Goal: Task Accomplishment & Management: Complete application form

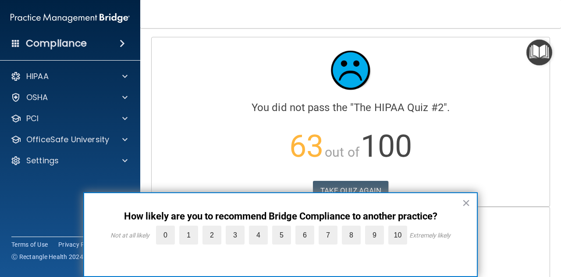
scroll to position [416, 0]
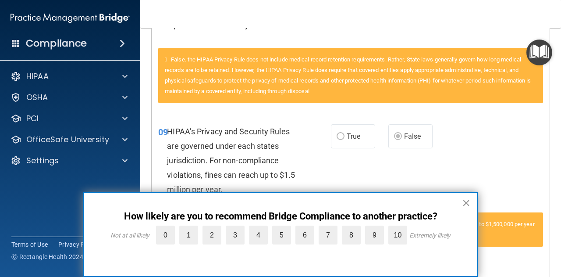
click at [469, 201] on button "×" at bounding box center [466, 203] width 8 height 14
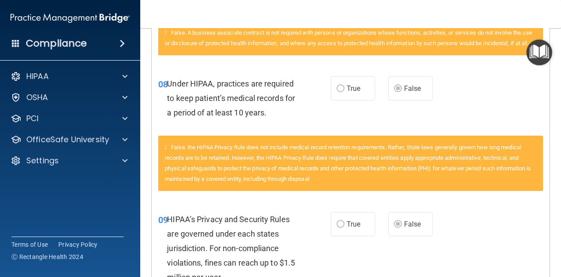
scroll to position [21, 0]
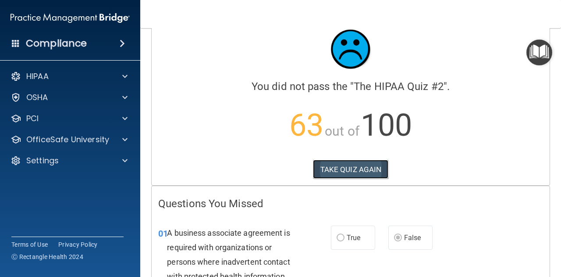
click at [354, 166] on button "TAKE QUIZ AGAIN" at bounding box center [351, 169] width 76 height 19
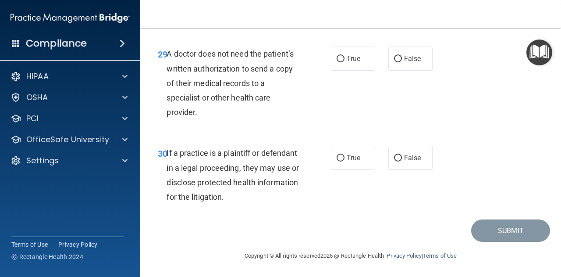
scroll to position [2537, 0]
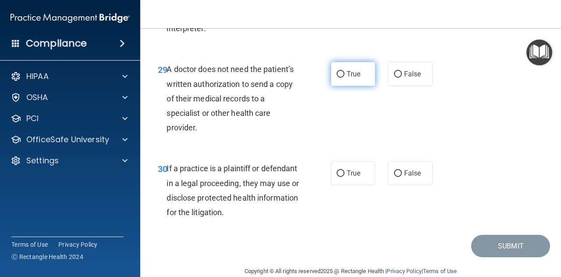
click at [337, 78] on input "True" at bounding box center [341, 74] width 8 height 7
radio input "true"
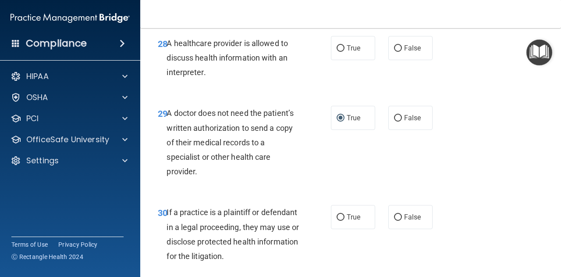
scroll to position [2449, 0]
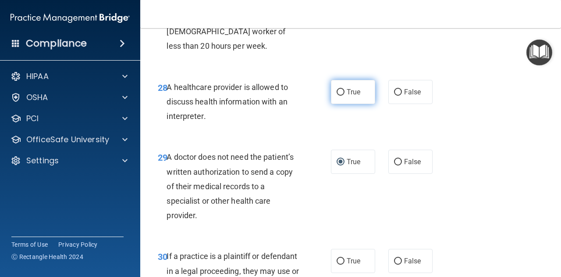
click at [337, 96] on input "True" at bounding box center [341, 92] width 8 height 7
radio input "true"
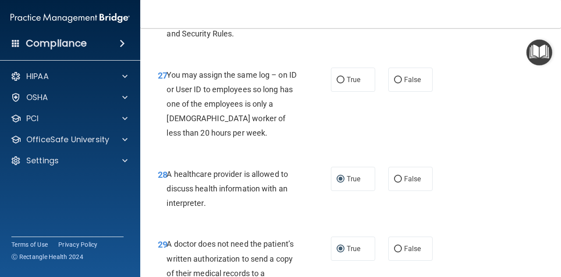
scroll to position [2361, 0]
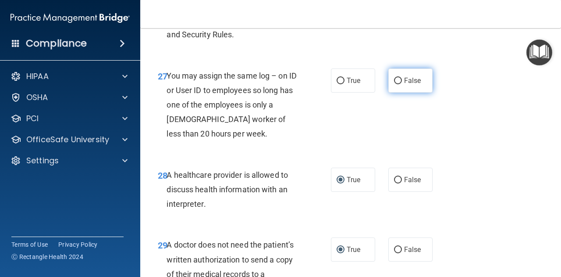
drag, startPoint x: 392, startPoint y: 107, endPoint x: 454, endPoint y: 109, distance: 61.4
click at [394, 84] on input "False" at bounding box center [398, 81] width 8 height 7
radio input "true"
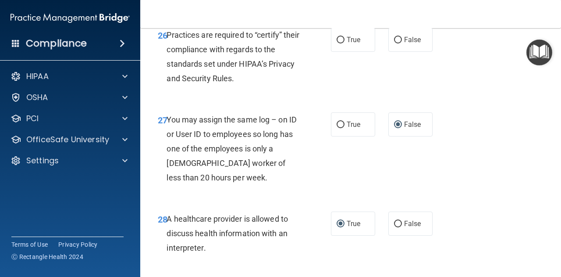
scroll to position [2274, 0]
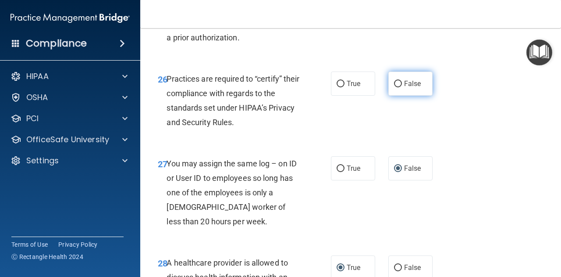
click at [394, 87] on input "False" at bounding box center [398, 84] width 8 height 7
radio input "true"
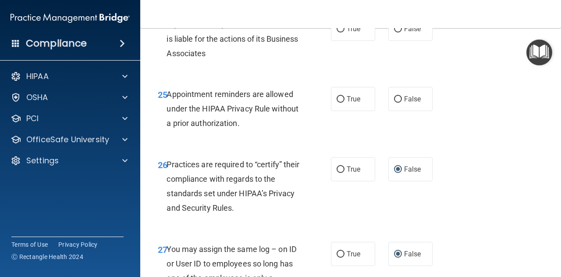
scroll to position [2186, 0]
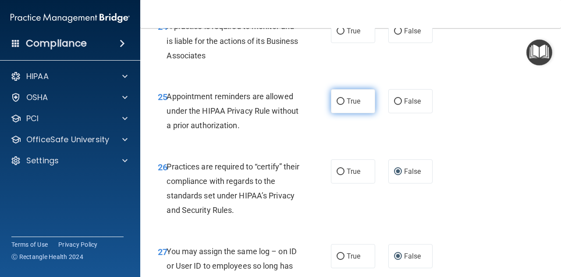
click at [337, 105] on input "True" at bounding box center [341, 101] width 8 height 7
radio input "true"
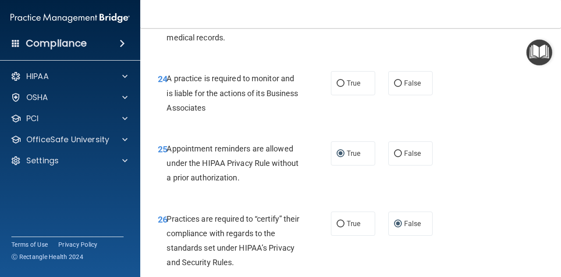
scroll to position [2098, 0]
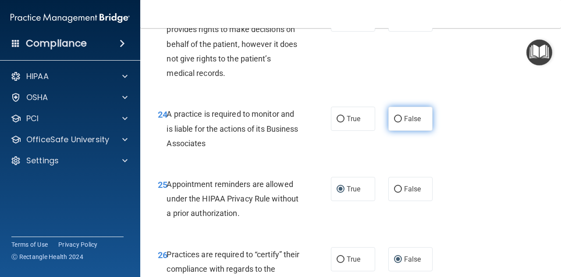
click at [394, 122] on input "False" at bounding box center [398, 119] width 8 height 7
radio input "true"
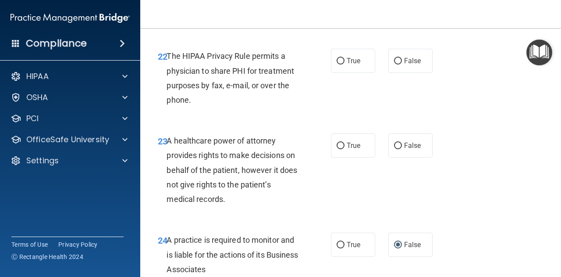
scroll to position [1966, 0]
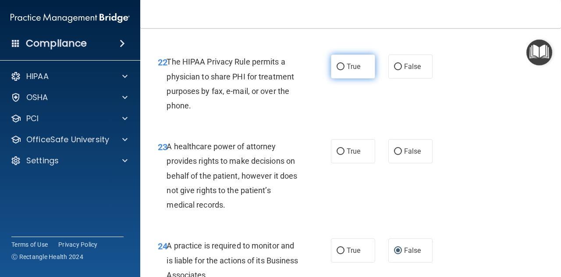
click at [339, 70] on input "True" at bounding box center [341, 67] width 8 height 7
radio input "true"
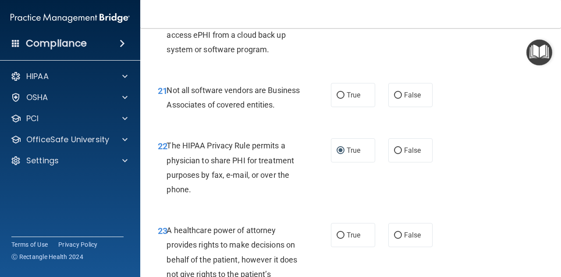
scroll to position [1879, 0]
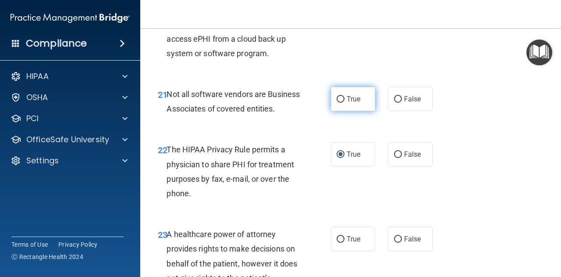
click at [337, 103] on input "True" at bounding box center [341, 99] width 8 height 7
radio input "true"
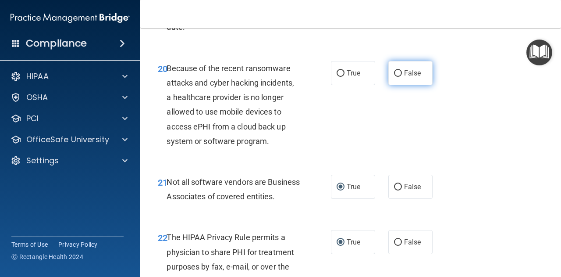
click at [394, 77] on input "False" at bounding box center [398, 73] width 8 height 7
radio input "true"
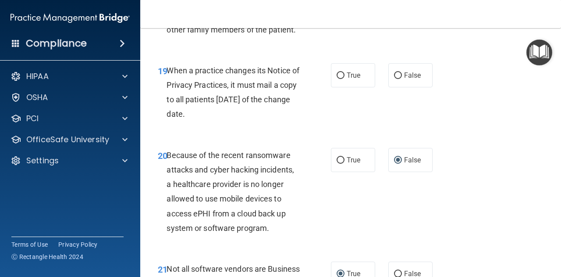
scroll to position [1703, 0]
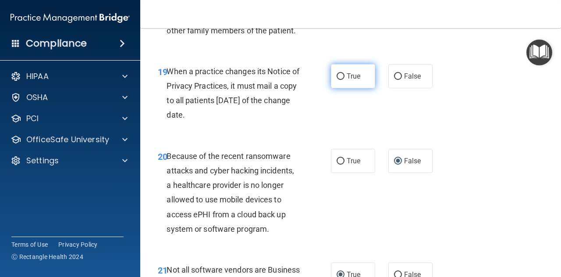
drag, startPoint x: 337, startPoint y: 90, endPoint x: 352, endPoint y: 90, distance: 14.9
click at [337, 80] on input "True" at bounding box center [341, 76] width 8 height 7
radio input "true"
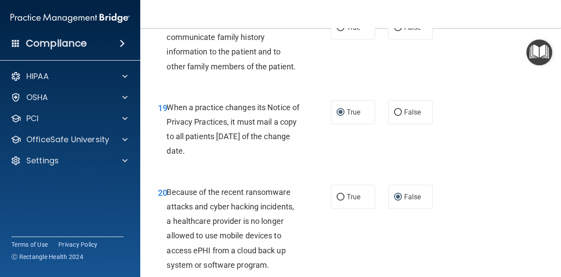
scroll to position [1616, 0]
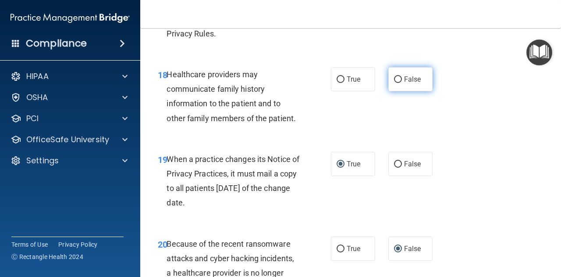
drag, startPoint x: 393, startPoint y: 93, endPoint x: 411, endPoint y: 93, distance: 17.1
click at [394, 83] on input "False" at bounding box center [398, 79] width 8 height 7
radio input "true"
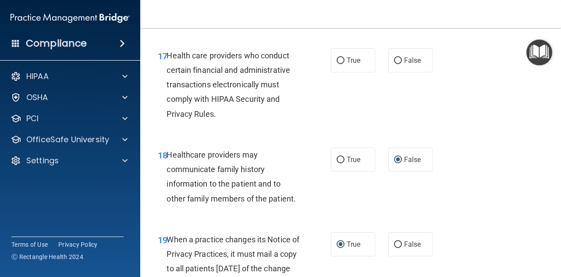
scroll to position [1528, 0]
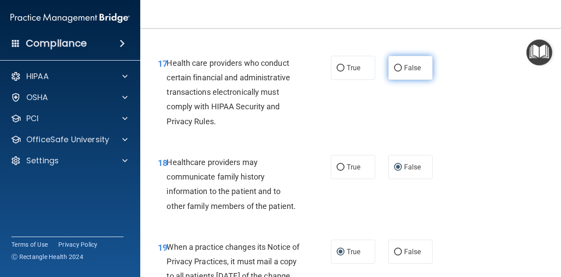
drag, startPoint x: 335, startPoint y: 81, endPoint x: 394, endPoint y: 85, distance: 59.3
click at [337, 71] on input "True" at bounding box center [341, 68] width 8 height 7
radio input "true"
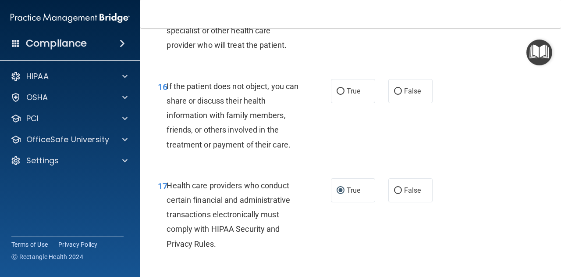
scroll to position [1352, 0]
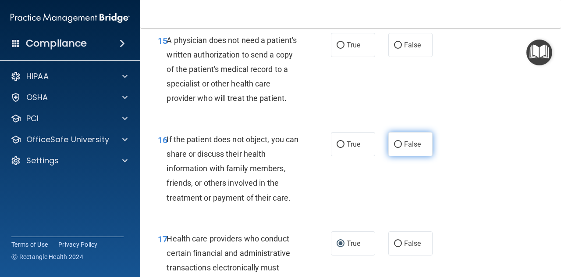
click at [396, 148] on input "False" at bounding box center [398, 144] width 8 height 7
radio input "true"
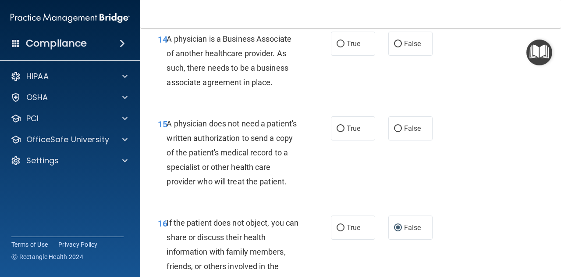
scroll to position [1265, 0]
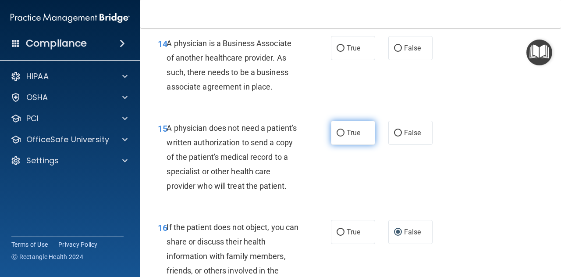
click at [337, 131] on input "True" at bounding box center [341, 133] width 8 height 7
radio input "true"
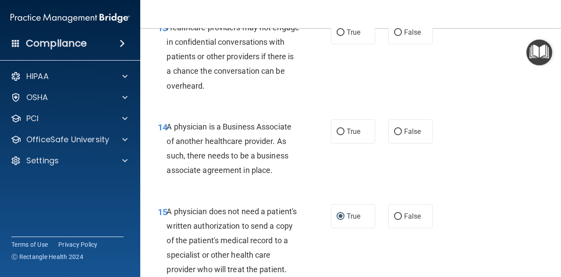
scroll to position [1177, 0]
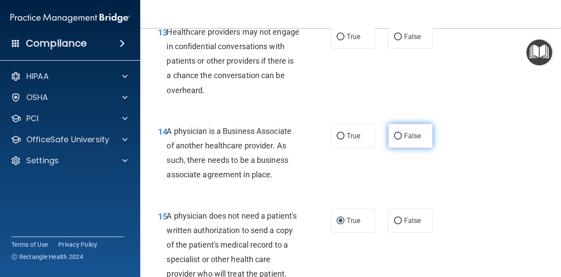
click at [394, 136] on input "False" at bounding box center [398, 136] width 8 height 7
radio input "true"
click at [338, 135] on input "True" at bounding box center [341, 136] width 8 height 7
radio input "true"
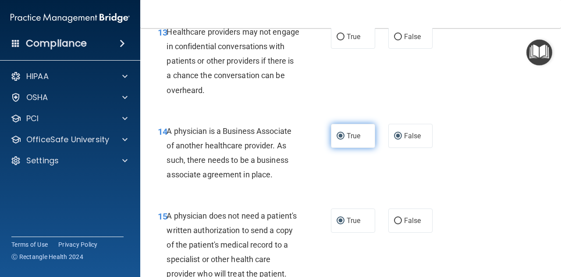
radio input "false"
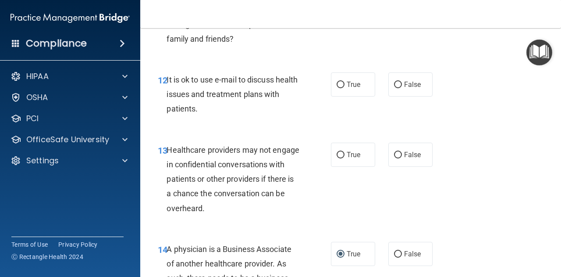
scroll to position [1045, 0]
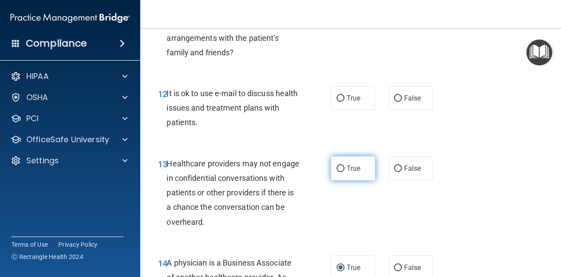
click at [337, 166] on input "True" at bounding box center [341, 168] width 8 height 7
radio input "true"
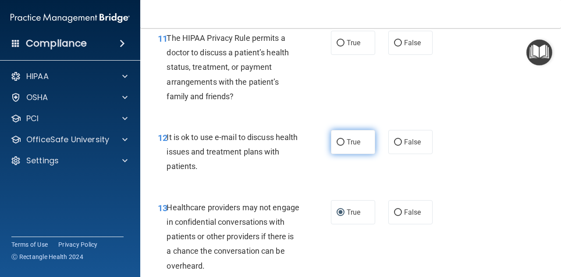
click at [337, 140] on input "True" at bounding box center [341, 142] width 8 height 7
radio input "true"
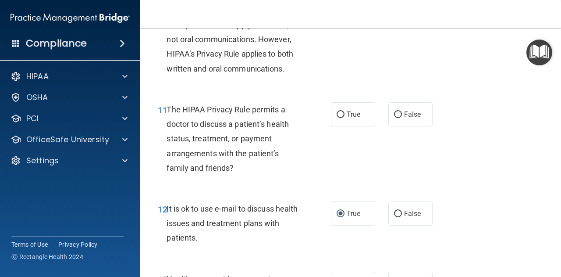
scroll to position [914, 0]
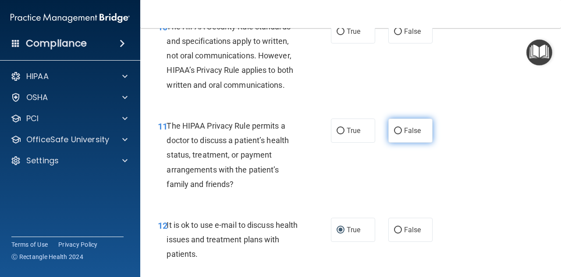
drag, startPoint x: 395, startPoint y: 132, endPoint x: 400, endPoint y: 124, distance: 9.3
click at [395, 130] on input "False" at bounding box center [398, 131] width 8 height 7
radio input "true"
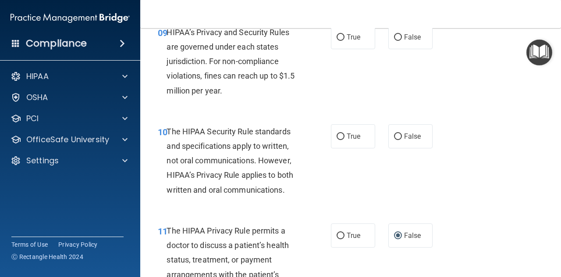
scroll to position [782, 0]
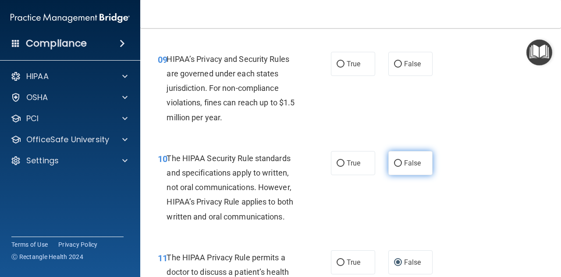
click at [394, 164] on input "False" at bounding box center [398, 163] width 8 height 7
radio input "true"
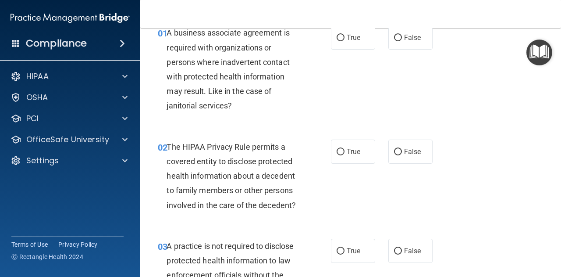
scroll to position [0, 0]
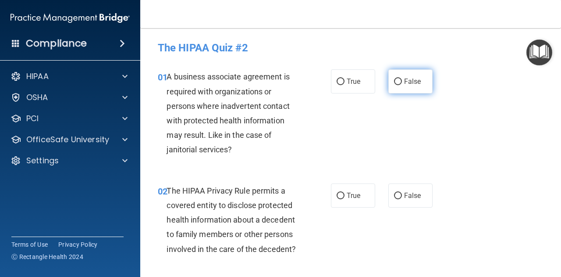
click at [394, 81] on input "False" at bounding box center [398, 82] width 8 height 7
radio input "true"
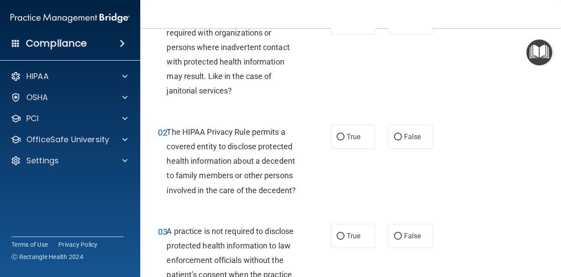
scroll to position [88, 0]
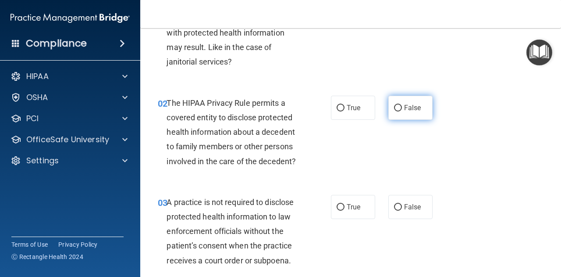
click at [390, 108] on label "False" at bounding box center [411, 108] width 44 height 24
click at [394, 108] on input "False" at bounding box center [398, 108] width 8 height 7
radio input "true"
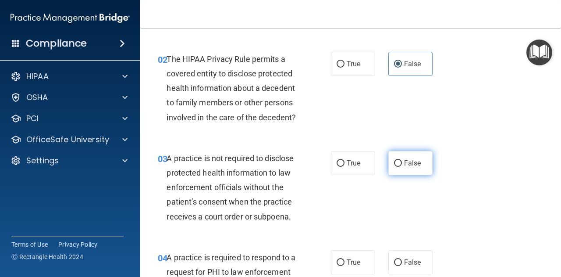
click at [394, 161] on input "False" at bounding box center [398, 163] width 8 height 7
radio input "true"
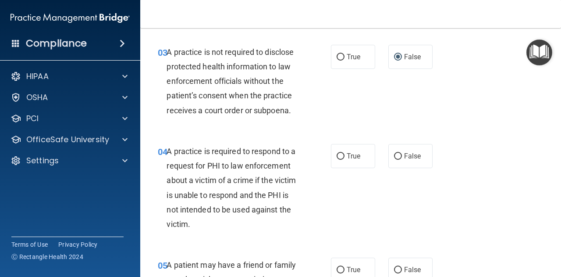
scroll to position [263, 0]
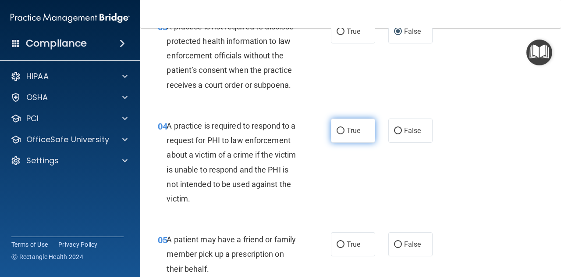
click at [337, 130] on input "True" at bounding box center [341, 131] width 8 height 7
radio input "true"
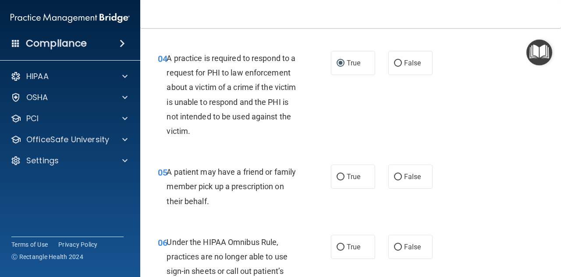
scroll to position [351, 0]
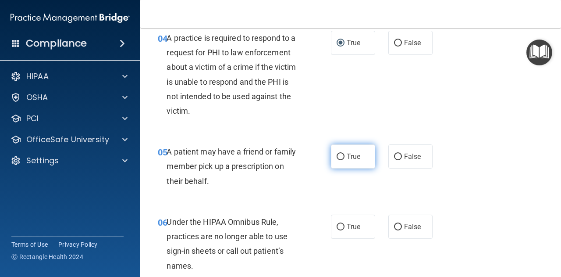
click at [338, 154] on input "True" at bounding box center [341, 157] width 8 height 7
radio input "true"
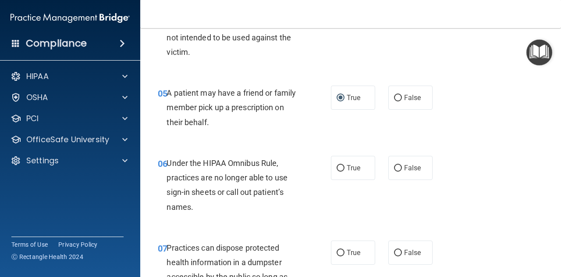
scroll to position [439, 0]
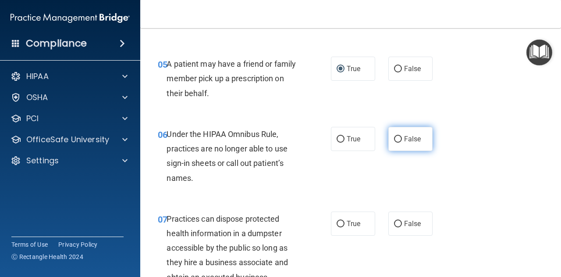
click at [394, 138] on input "False" at bounding box center [398, 139] width 8 height 7
radio input "true"
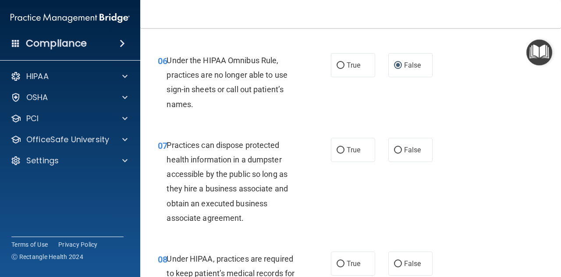
scroll to position [526, 0]
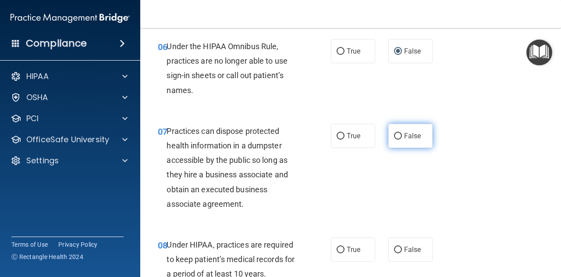
click at [394, 135] on input "False" at bounding box center [398, 136] width 8 height 7
radio input "true"
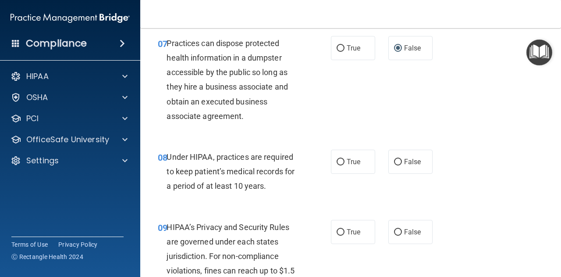
scroll to position [658, 0]
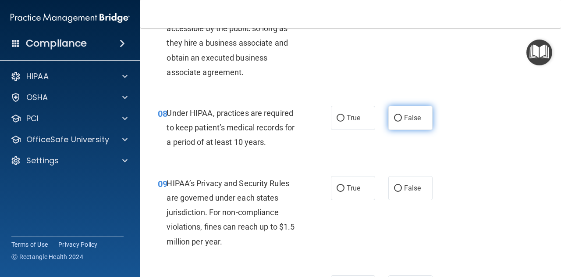
click at [394, 116] on input "False" at bounding box center [398, 118] width 8 height 7
radio input "true"
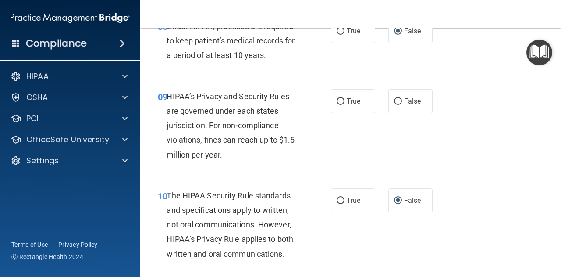
scroll to position [746, 0]
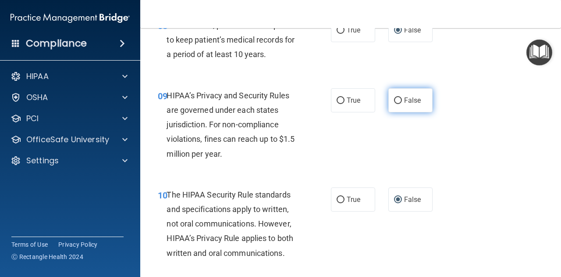
click at [395, 101] on input "False" at bounding box center [398, 100] width 8 height 7
radio input "true"
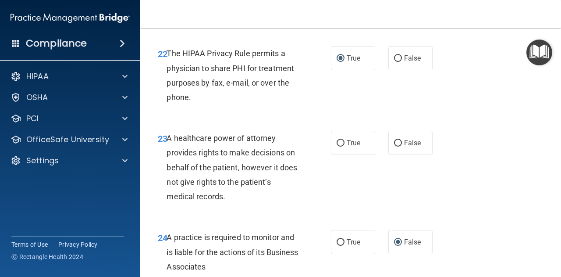
scroll to position [2018, 0]
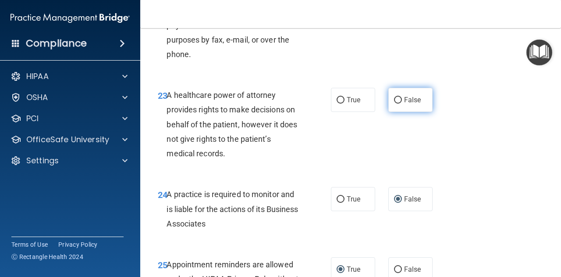
click at [396, 112] on label "False" at bounding box center [411, 100] width 44 height 24
click at [396, 104] on input "False" at bounding box center [398, 100] width 8 height 7
radio input "true"
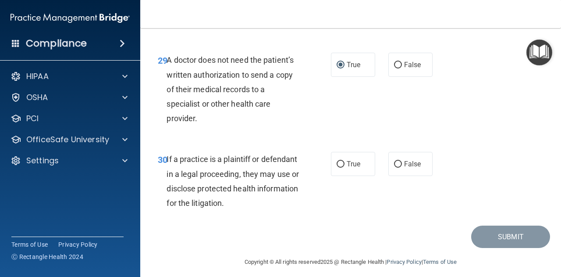
scroll to position [2581, 0]
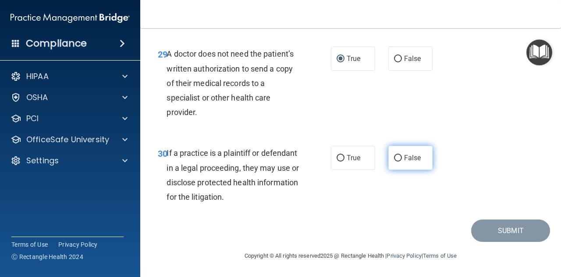
click at [395, 157] on input "False" at bounding box center [398, 158] width 8 height 7
radio input "true"
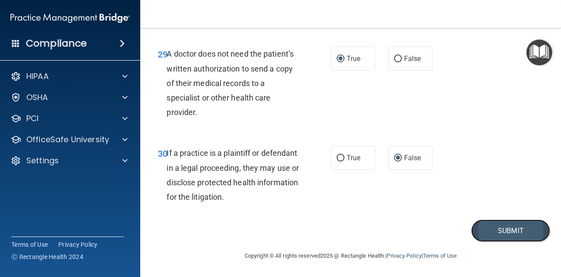
click at [504, 229] on button "Submit" at bounding box center [511, 230] width 79 height 22
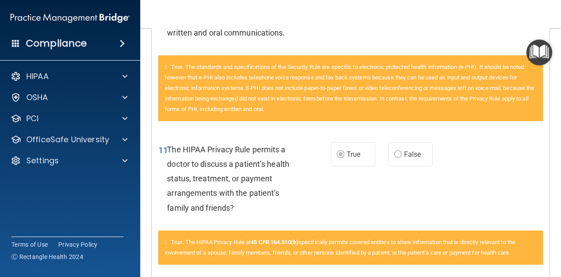
scroll to position [439, 0]
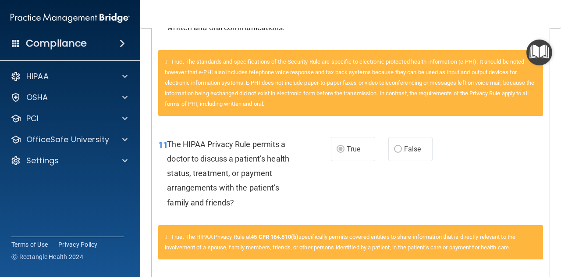
click at [391, 93] on span "True. The standards and specifications of the Security Rule are specific to ele…" at bounding box center [350, 82] width 370 height 49
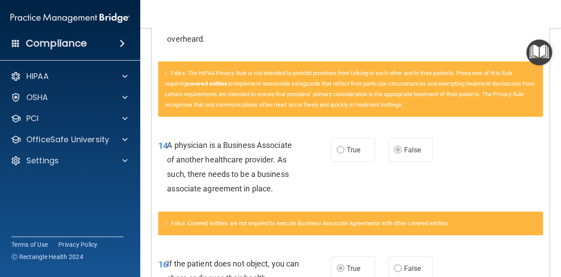
scroll to position [790, 0]
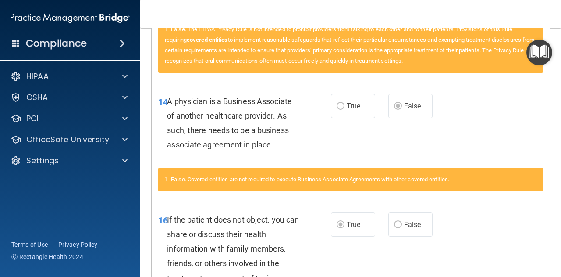
click at [387, 48] on span "False. The HIPAA Privacy Rule is not intended to prohibit providers from talkin…" at bounding box center [350, 45] width 370 height 38
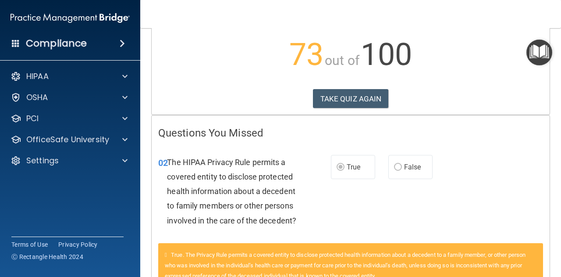
scroll to position [0, 0]
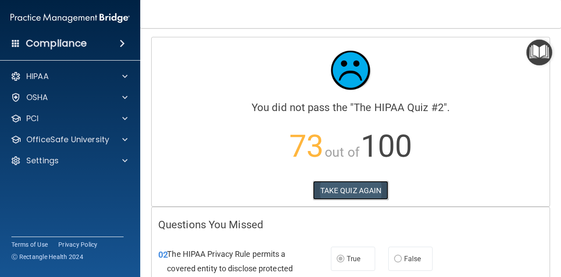
click at [344, 189] on button "TAKE QUIZ AGAIN" at bounding box center [351, 190] width 76 height 19
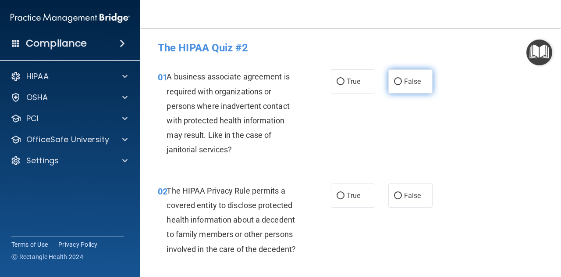
click at [396, 82] on input "False" at bounding box center [398, 82] width 8 height 7
radio input "true"
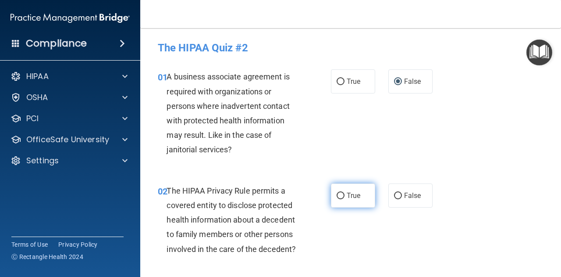
click at [340, 195] on input "True" at bounding box center [341, 196] width 8 height 7
radio input "true"
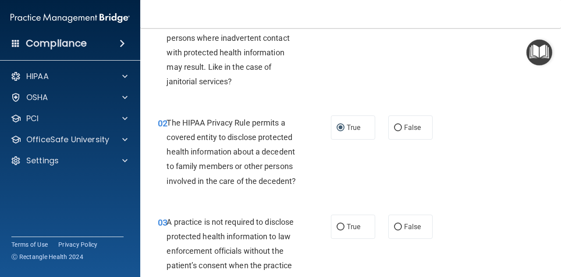
scroll to position [88, 0]
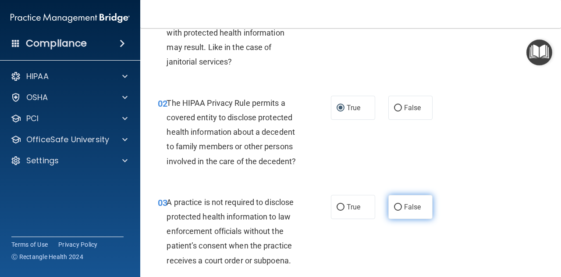
click at [395, 207] on input "False" at bounding box center [398, 207] width 8 height 7
radio input "true"
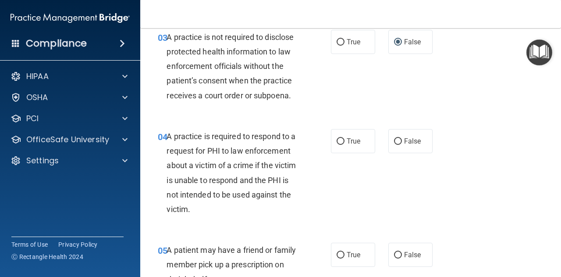
scroll to position [263, 0]
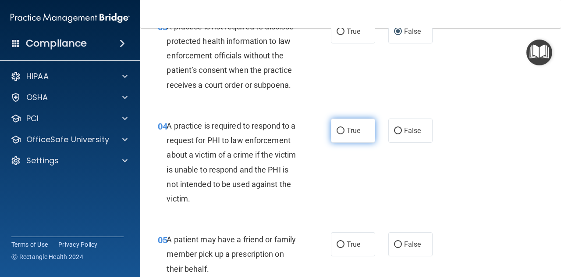
click at [337, 130] on input "True" at bounding box center [341, 131] width 8 height 7
radio input "true"
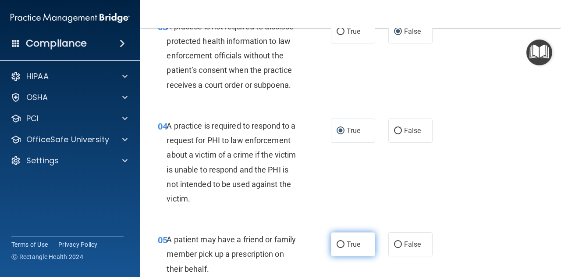
click at [339, 244] on input "True" at bounding box center [341, 244] width 8 height 7
radio input "true"
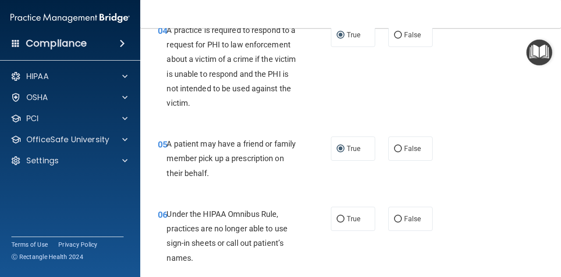
scroll to position [439, 0]
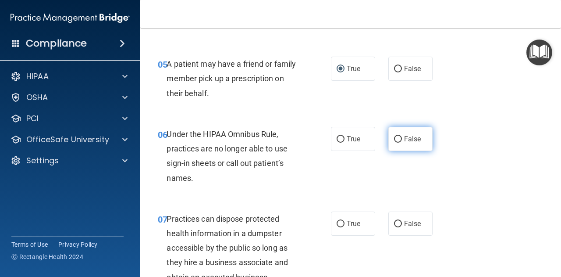
click at [394, 140] on input "False" at bounding box center [398, 139] width 8 height 7
radio input "true"
drag, startPoint x: 395, startPoint y: 224, endPoint x: 445, endPoint y: 192, distance: 60.0
click at [395, 223] on input "False" at bounding box center [398, 224] width 8 height 7
radio input "true"
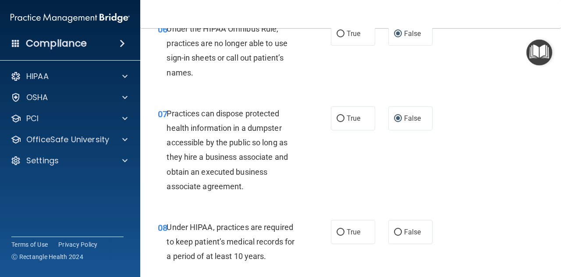
scroll to position [614, 0]
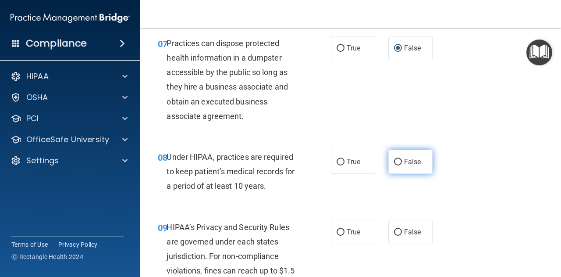
click at [394, 160] on input "False" at bounding box center [398, 162] width 8 height 7
radio input "true"
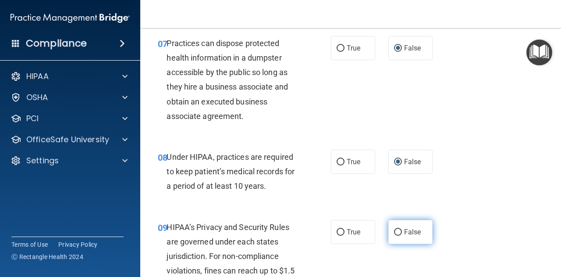
click at [394, 230] on input "False" at bounding box center [398, 232] width 8 height 7
radio input "true"
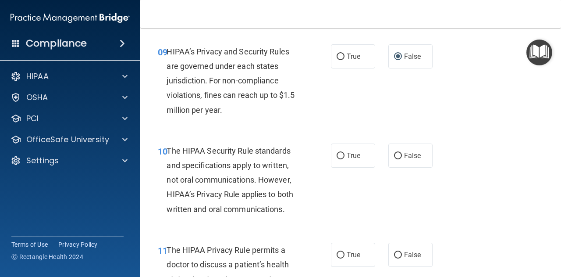
scroll to position [833, 0]
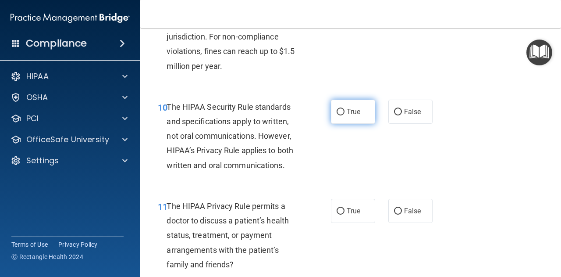
click at [337, 111] on input "True" at bounding box center [341, 112] width 8 height 7
radio input "true"
drag, startPoint x: 337, startPoint y: 210, endPoint x: 368, endPoint y: 197, distance: 34.2
click at [337, 209] on input "True" at bounding box center [341, 211] width 8 height 7
radio input "true"
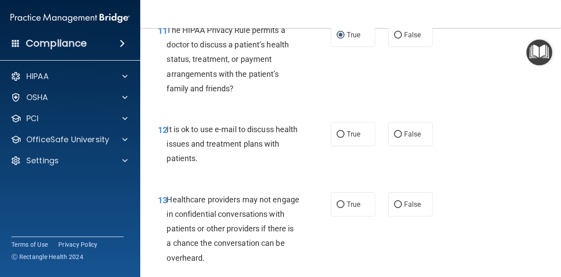
scroll to position [1053, 0]
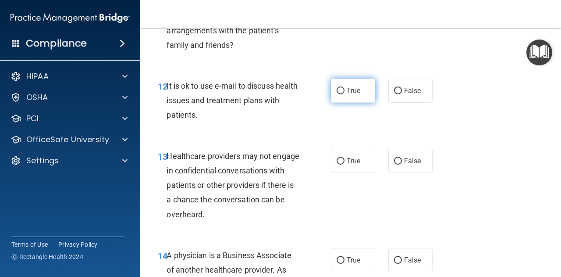
click at [337, 92] on input "True" at bounding box center [341, 91] width 8 height 7
radio input "true"
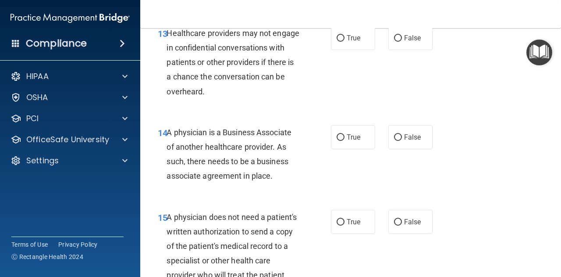
scroll to position [1184, 0]
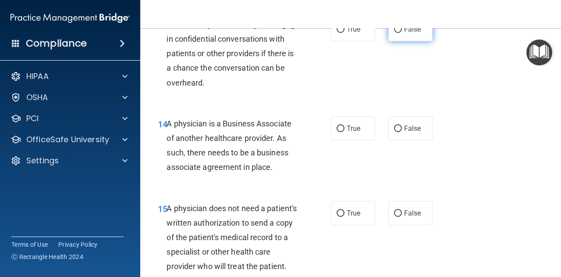
click at [394, 30] on input "False" at bounding box center [398, 29] width 8 height 7
radio input "true"
drag, startPoint x: 393, startPoint y: 129, endPoint x: 398, endPoint y: 170, distance: 41.6
click at [394, 129] on input "False" at bounding box center [398, 128] width 8 height 7
radio input "true"
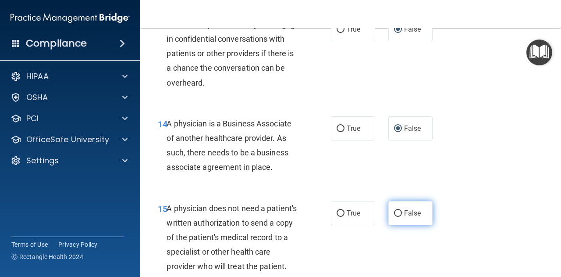
click at [394, 212] on input "False" at bounding box center [398, 213] width 8 height 7
radio input "true"
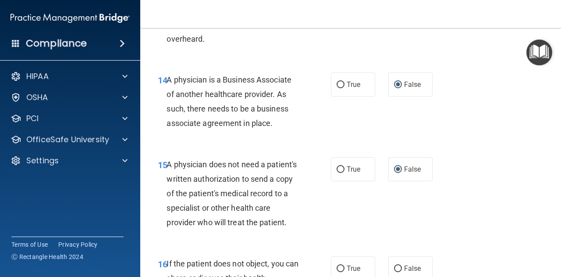
scroll to position [1316, 0]
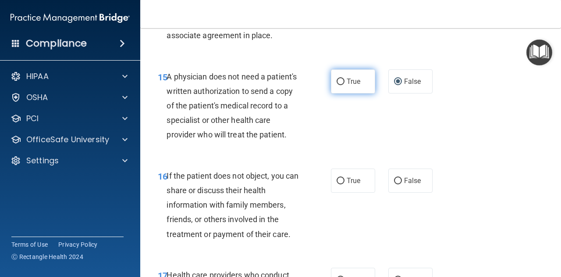
click at [337, 81] on input "True" at bounding box center [341, 82] width 8 height 7
radio input "true"
radio input "false"
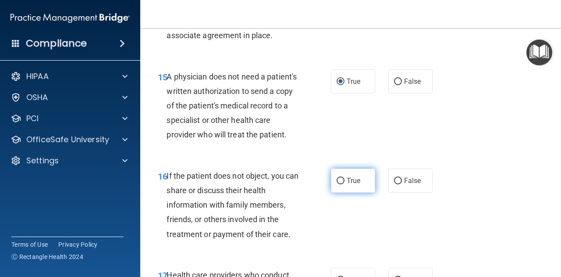
click at [339, 184] on input "True" at bounding box center [341, 181] width 8 height 7
radio input "true"
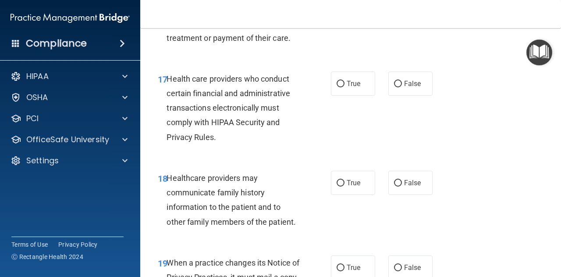
scroll to position [1535, 0]
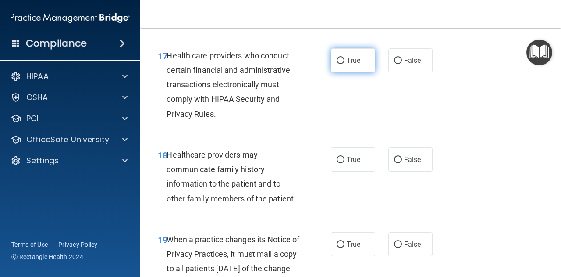
drag, startPoint x: 336, startPoint y: 74, endPoint x: 349, endPoint y: 84, distance: 16.9
click at [337, 64] on input "True" at bounding box center [341, 60] width 8 height 7
radio input "true"
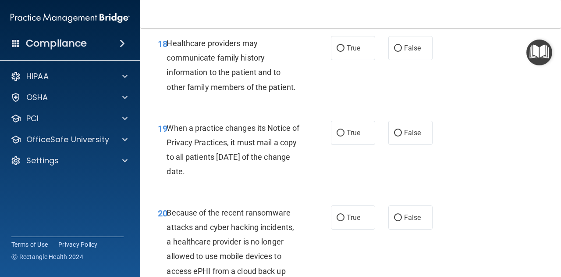
scroll to position [1667, 0]
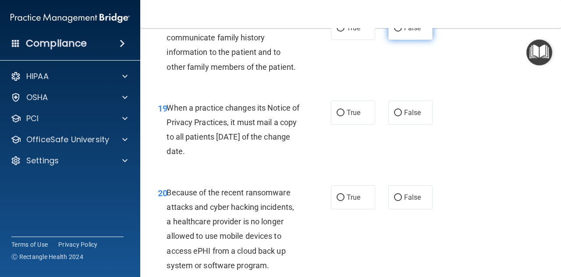
click at [394, 32] on input "False" at bounding box center [398, 28] width 8 height 7
radio input "true"
click at [394, 116] on input "False" at bounding box center [398, 113] width 8 height 7
radio input "true"
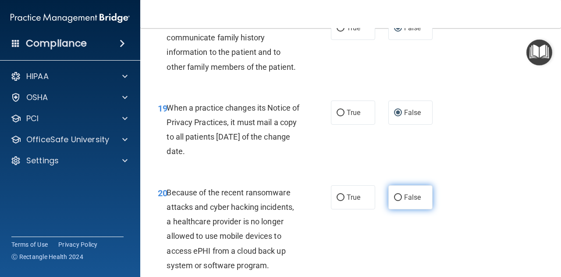
click at [395, 201] on input "False" at bounding box center [398, 197] width 8 height 7
radio input "true"
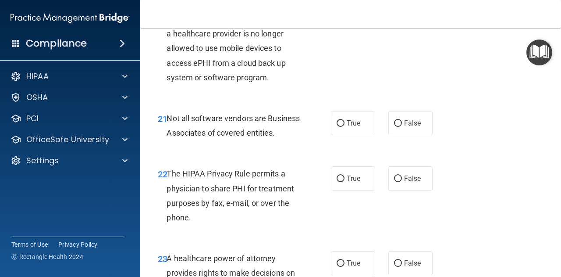
scroll to position [1886, 0]
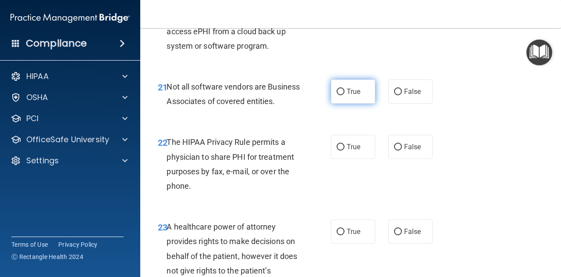
click at [338, 95] on input "True" at bounding box center [341, 92] width 8 height 7
radio input "true"
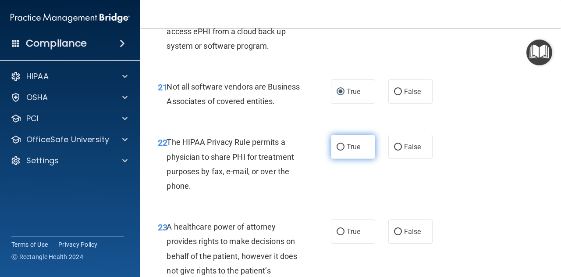
click at [337, 150] on input "True" at bounding box center [341, 147] width 8 height 7
radio input "true"
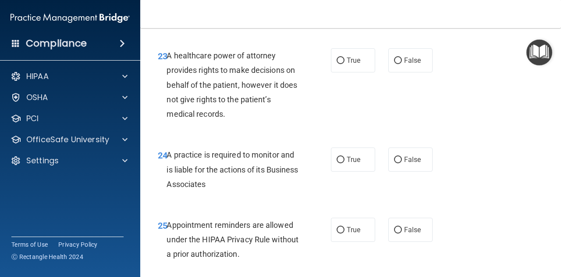
scroll to position [2062, 0]
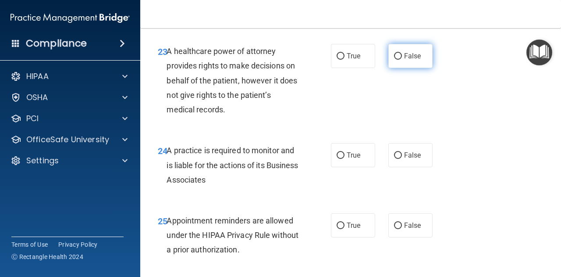
click at [394, 60] on input "False" at bounding box center [398, 56] width 8 height 7
radio input "true"
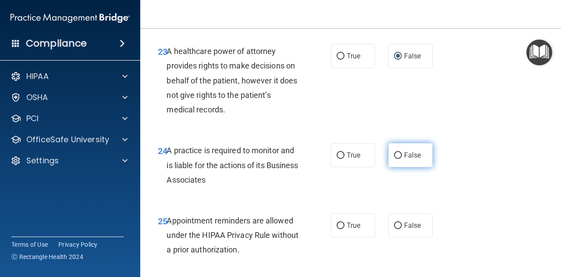
click at [394, 159] on input "False" at bounding box center [398, 155] width 8 height 7
radio input "true"
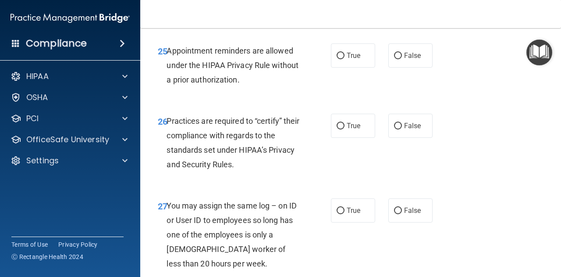
scroll to position [2237, 0]
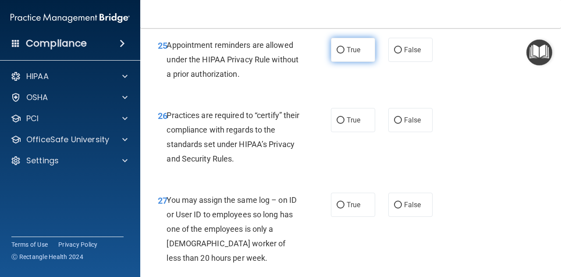
click at [337, 54] on input "True" at bounding box center [341, 50] width 8 height 7
radio input "true"
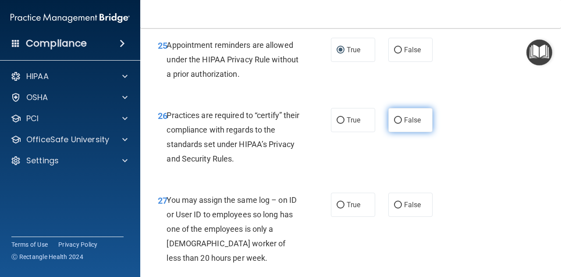
click at [395, 124] on input "False" at bounding box center [398, 120] width 8 height 7
radio input "true"
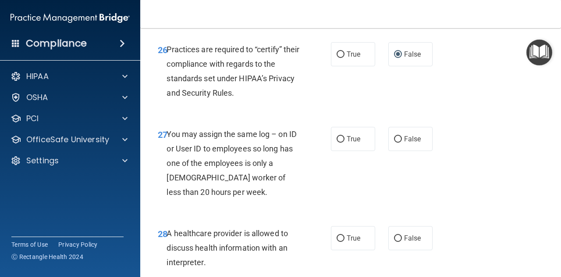
scroll to position [2369, 0]
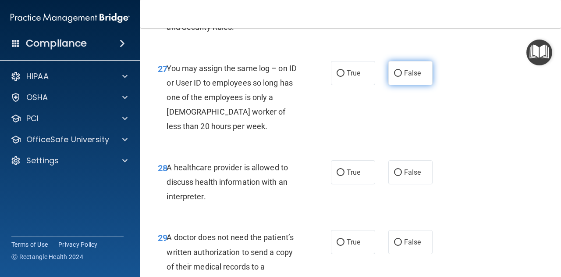
click at [395, 77] on input "False" at bounding box center [398, 73] width 8 height 7
radio input "true"
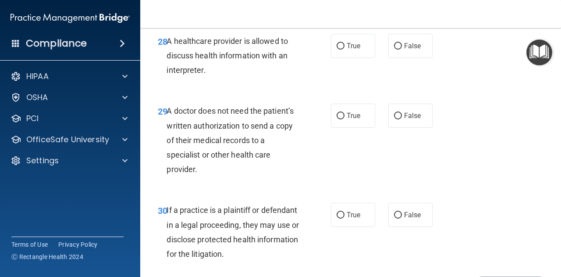
scroll to position [2500, 0]
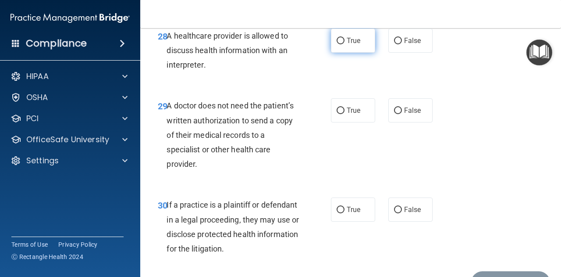
click at [338, 44] on input "True" at bounding box center [341, 41] width 8 height 7
radio input "true"
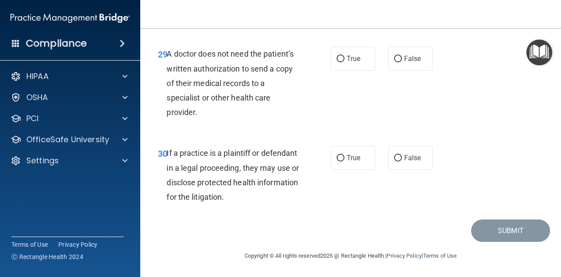
scroll to position [2581, 0]
click at [339, 156] on input "True" at bounding box center [341, 158] width 8 height 7
radio input "true"
click at [338, 59] on input "True" at bounding box center [341, 59] width 8 height 7
radio input "true"
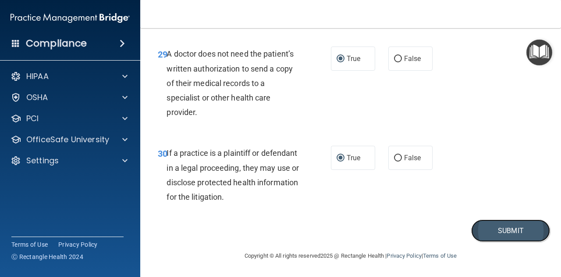
click at [481, 229] on button "Submit" at bounding box center [511, 230] width 79 height 22
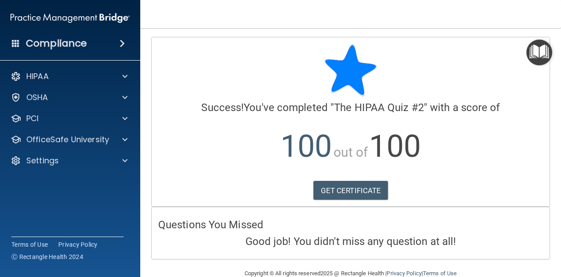
scroll to position [16, 0]
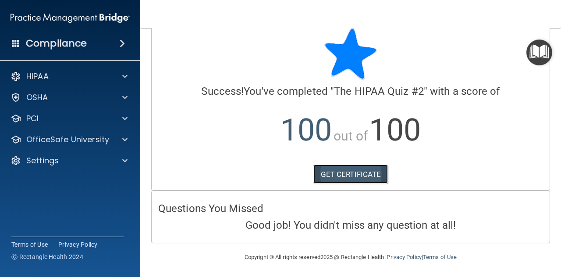
click at [360, 173] on link "GET CERTIFICATE" at bounding box center [351, 173] width 75 height 19
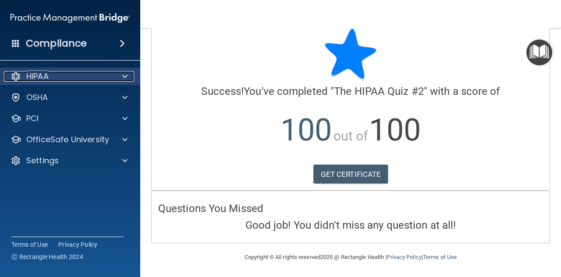
click at [126, 75] on span at bounding box center [124, 76] width 5 height 11
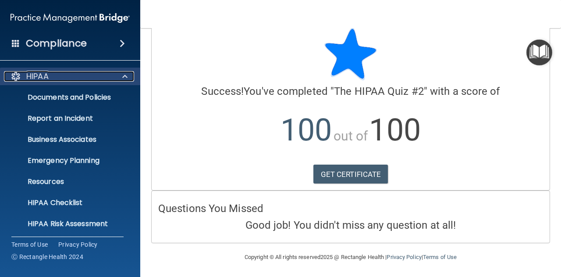
click at [125, 75] on span at bounding box center [124, 76] width 5 height 11
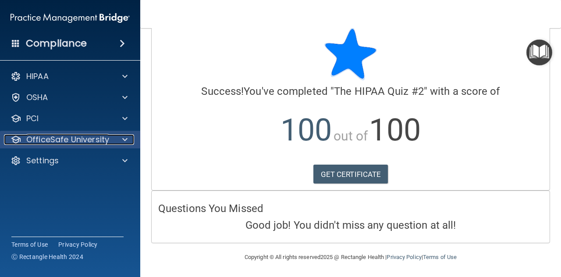
click at [125, 139] on span at bounding box center [124, 139] width 5 height 11
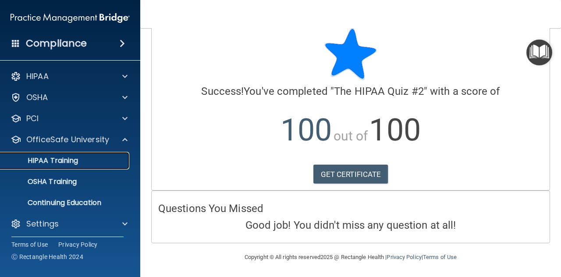
click at [68, 161] on p "HIPAA Training" at bounding box center [42, 160] width 72 height 9
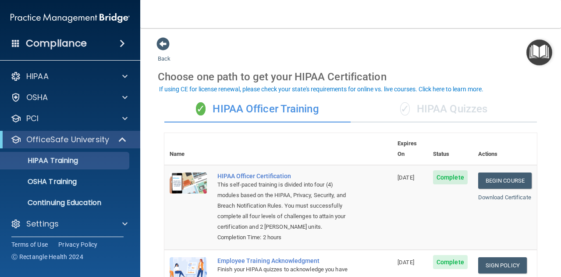
click at [451, 105] on div "✓ HIPAA Quizzes" at bounding box center [444, 109] width 186 height 26
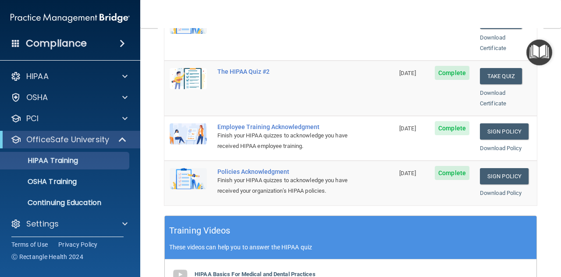
scroll to position [88, 0]
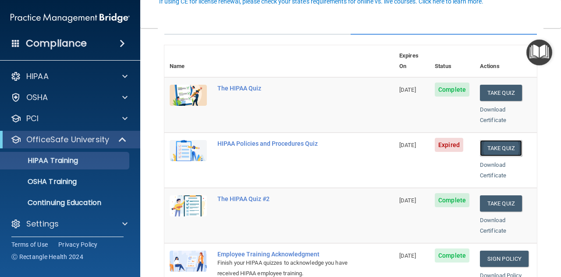
click at [490, 140] on button "Take Quiz" at bounding box center [501, 148] width 42 height 16
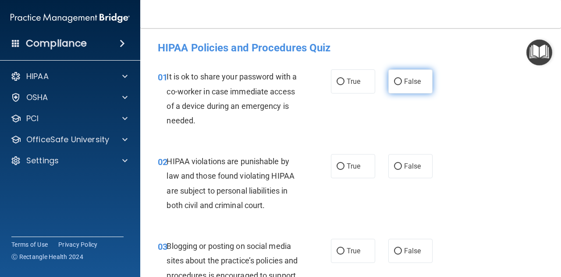
click at [394, 80] on input "False" at bounding box center [398, 82] width 8 height 7
radio input "true"
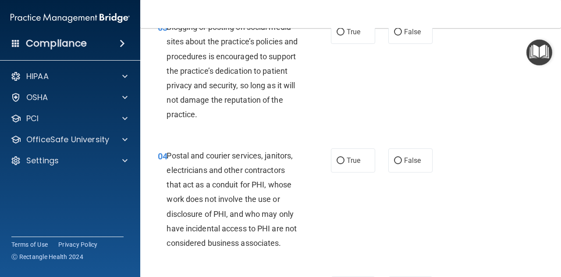
scroll to position [219, 0]
click at [340, 160] on input "True" at bounding box center [341, 160] width 8 height 7
radio input "true"
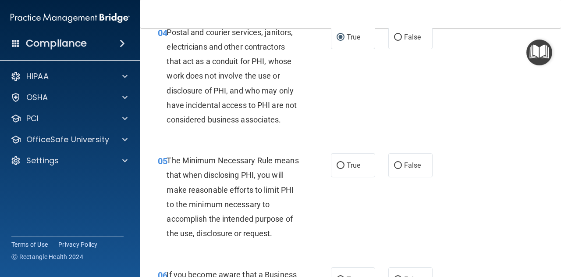
scroll to position [351, 0]
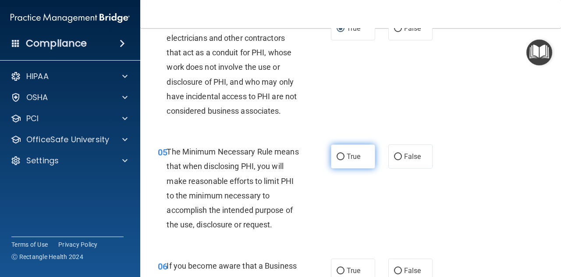
click at [339, 155] on input "True" at bounding box center [341, 157] width 8 height 7
radio input "true"
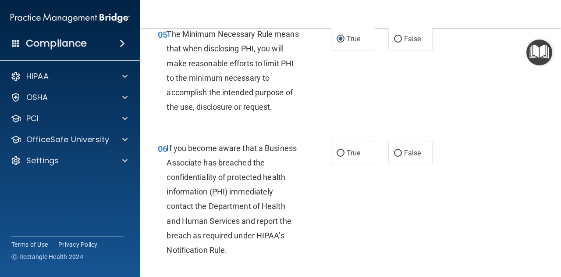
scroll to position [483, 0]
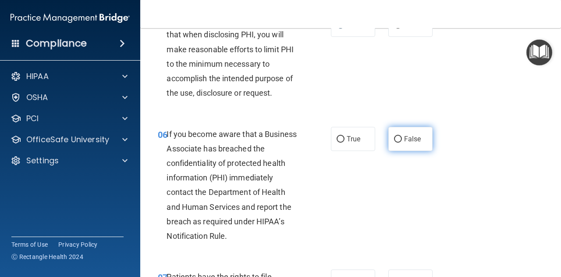
click at [397, 138] on input "False" at bounding box center [398, 139] width 8 height 7
radio input "true"
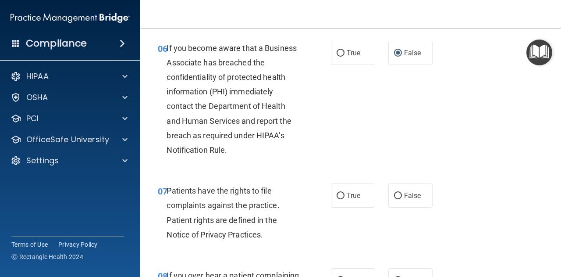
scroll to position [570, 0]
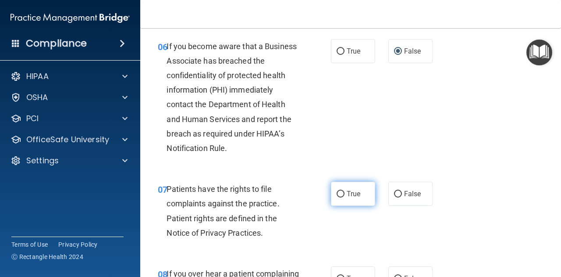
click at [338, 194] on input "True" at bounding box center [341, 194] width 8 height 7
radio input "true"
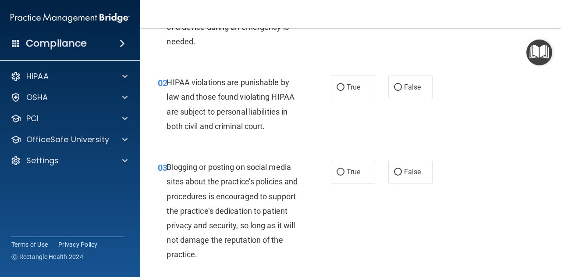
scroll to position [0, 0]
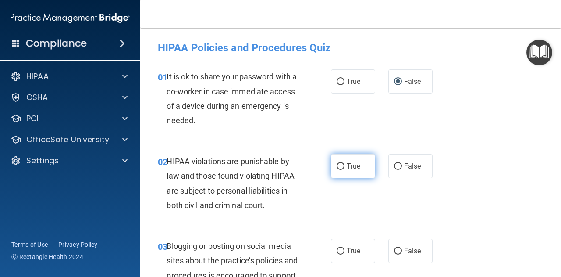
click at [337, 166] on input "True" at bounding box center [341, 166] width 8 height 7
radio input "true"
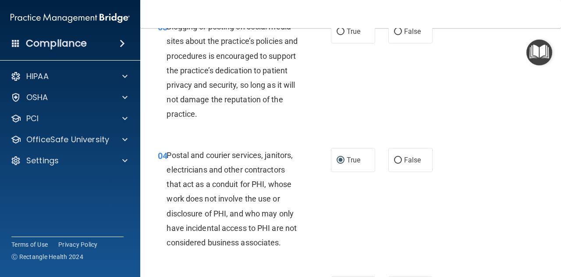
scroll to position [132, 0]
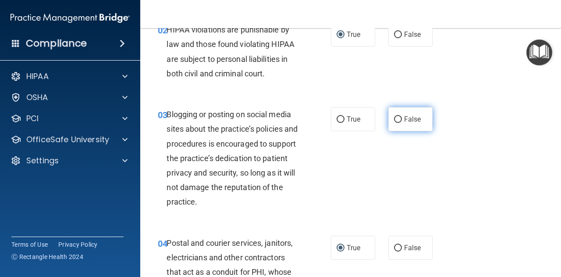
click at [394, 116] on input "False" at bounding box center [398, 119] width 8 height 7
radio input "true"
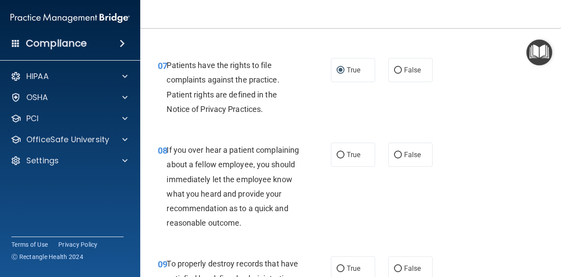
scroll to position [746, 0]
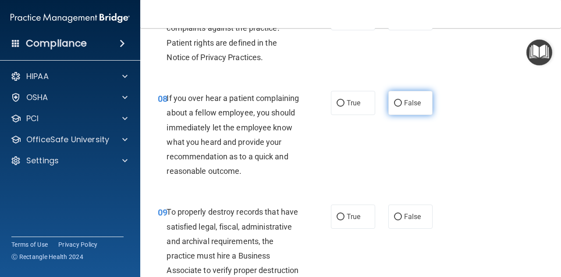
click at [395, 102] on input "False" at bounding box center [398, 103] width 8 height 7
radio input "true"
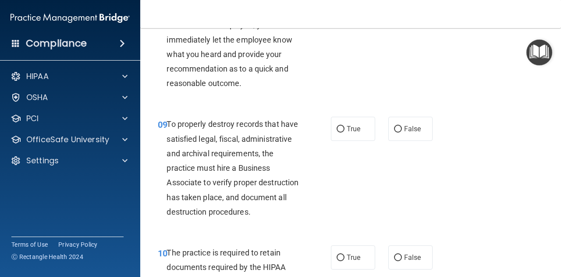
scroll to position [877, 0]
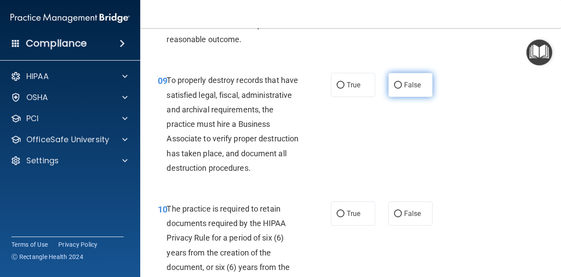
click at [394, 89] on input "False" at bounding box center [398, 85] width 8 height 7
radio input "true"
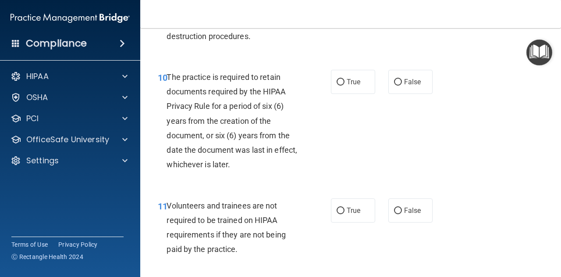
scroll to position [1053, 0]
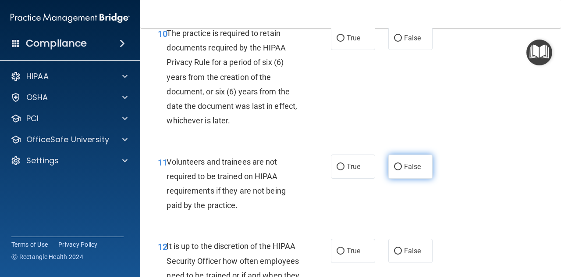
click at [395, 170] on input "False" at bounding box center [398, 167] width 8 height 7
radio input "true"
click at [337, 42] on input "True" at bounding box center [341, 38] width 8 height 7
radio input "true"
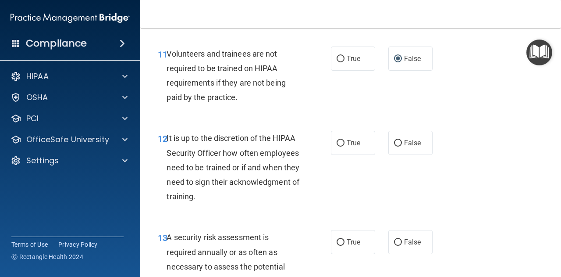
scroll to position [1228, 0]
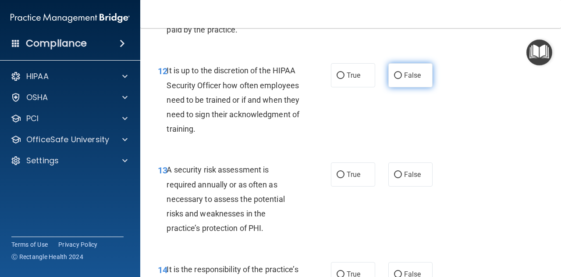
click at [395, 79] on input "False" at bounding box center [398, 75] width 8 height 7
radio input "true"
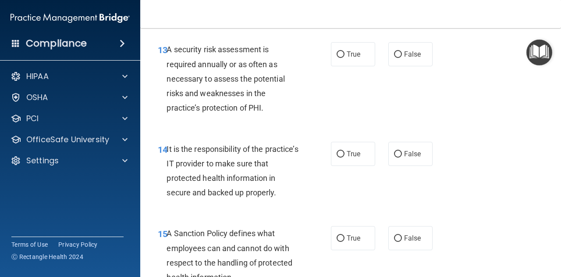
scroll to position [1360, 0]
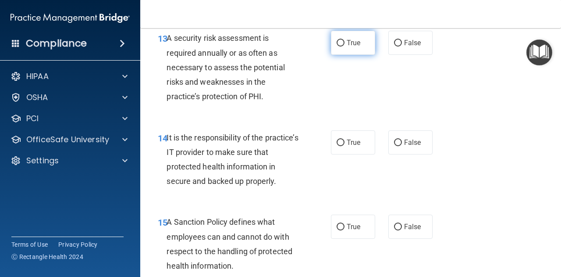
click at [339, 46] on input "True" at bounding box center [341, 43] width 8 height 7
radio input "true"
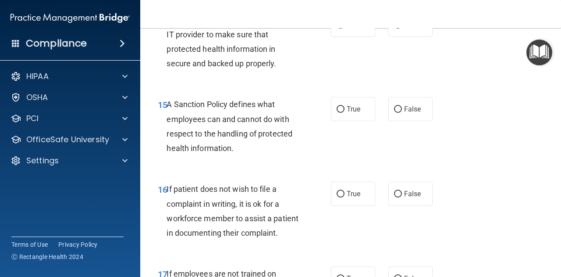
scroll to position [1491, 0]
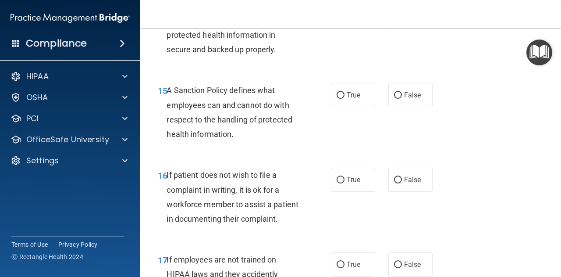
click at [394, 14] on input "False" at bounding box center [398, 11] width 8 height 7
radio input "true"
click at [337, 99] on input "True" at bounding box center [341, 95] width 8 height 7
radio input "true"
click at [394, 183] on input "False" at bounding box center [398, 180] width 8 height 7
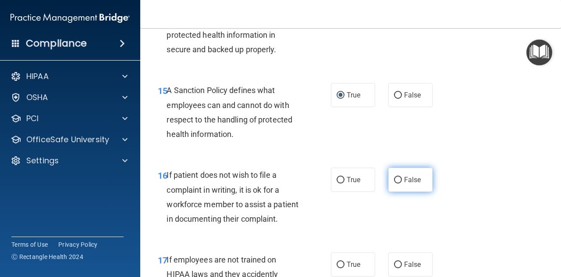
radio input "true"
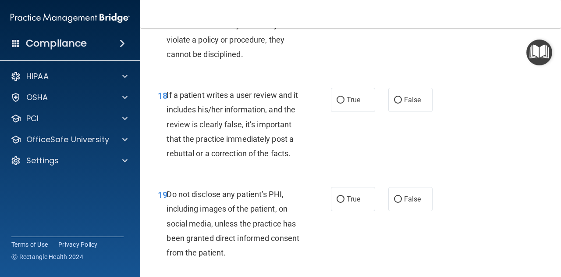
scroll to position [1755, 0]
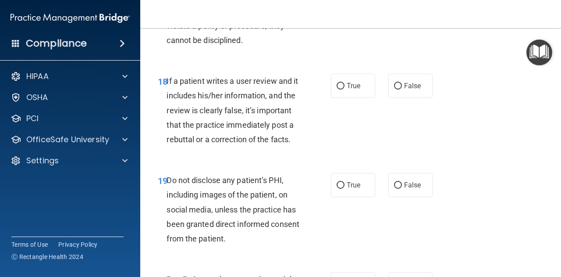
click at [394, 5] on input "False" at bounding box center [398, 1] width 8 height 7
radio input "true"
click at [394, 89] on input "False" at bounding box center [398, 86] width 8 height 7
radio input "true"
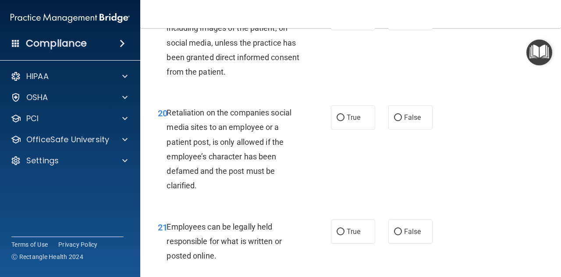
scroll to position [1929, 0]
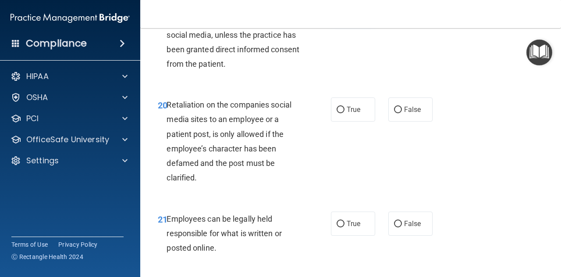
drag, startPoint x: 337, startPoint y: 68, endPoint x: 337, endPoint y: 75, distance: 6.2
click at [337, 14] on input "True" at bounding box center [341, 10] width 8 height 7
radio input "true"
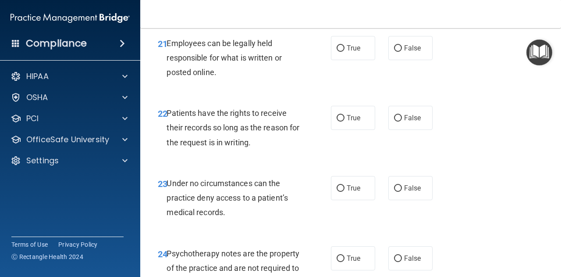
scroll to position [2149, 0]
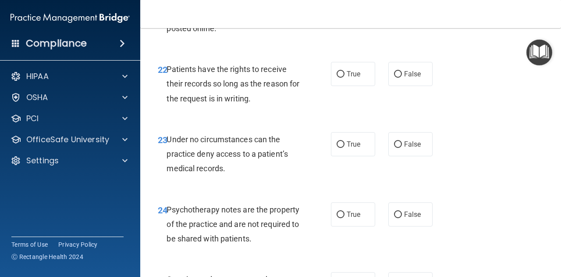
click at [339, 8] on input "True" at bounding box center [341, 4] width 8 height 7
radio input "true"
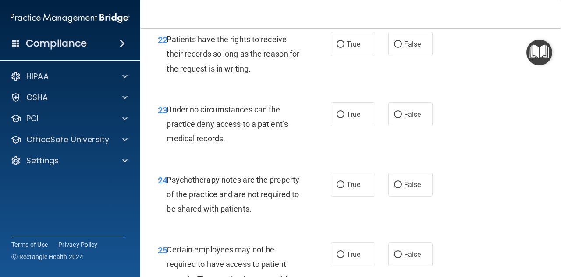
scroll to position [2192, 0]
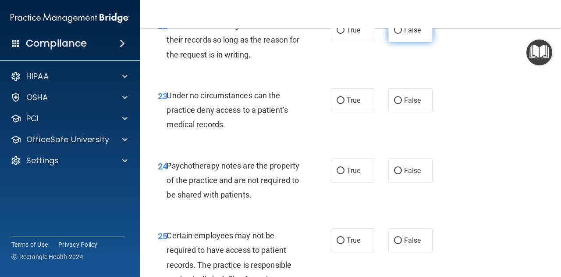
click at [394, 34] on input "False" at bounding box center [398, 30] width 8 height 7
radio input "true"
click at [389, 112] on label "False" at bounding box center [411, 100] width 44 height 24
click at [394, 104] on input "False" at bounding box center [398, 100] width 8 height 7
radio input "true"
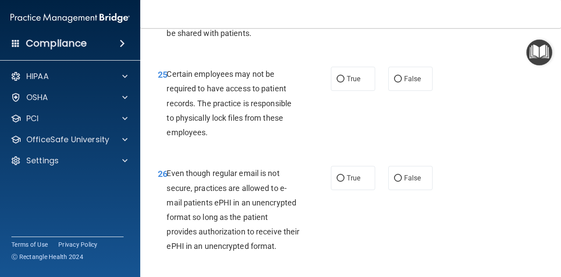
scroll to position [2368, 0]
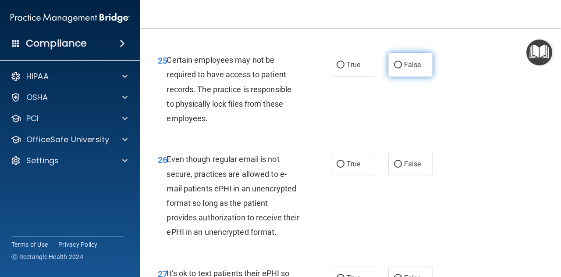
click at [394, 68] on input "False" at bounding box center [398, 65] width 8 height 7
radio input "true"
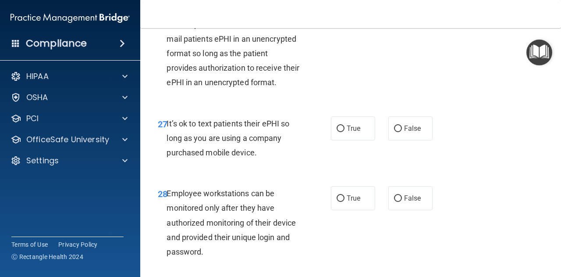
scroll to position [2543, 0]
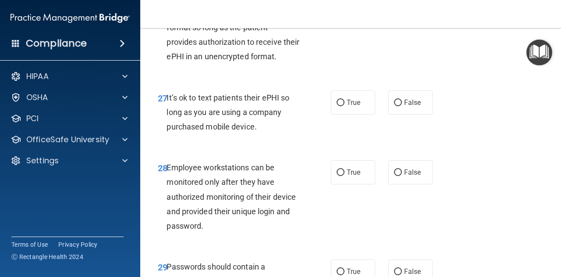
radio input "true"
click at [396, 106] on input "False" at bounding box center [398, 103] width 8 height 7
radio input "true"
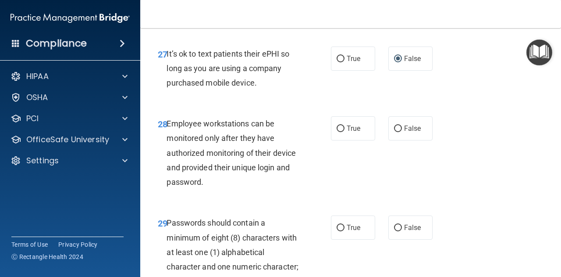
scroll to position [2631, 0]
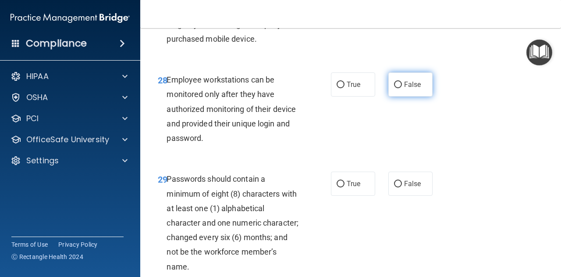
click at [394, 88] on input "False" at bounding box center [398, 85] width 8 height 7
radio input "true"
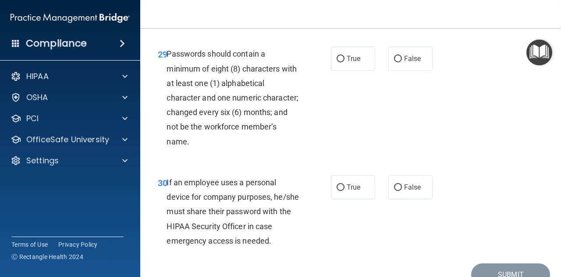
scroll to position [2763, 0]
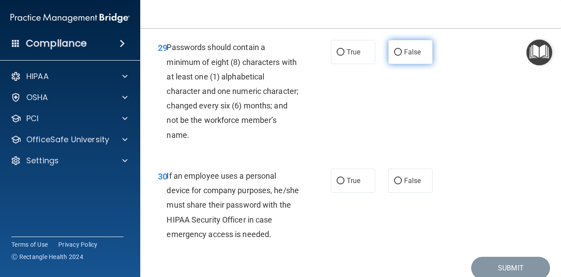
drag, startPoint x: 392, startPoint y: 108, endPoint x: 396, endPoint y: 115, distance: 7.8
click at [394, 56] on input "False" at bounding box center [398, 52] width 8 height 7
radio input "true"
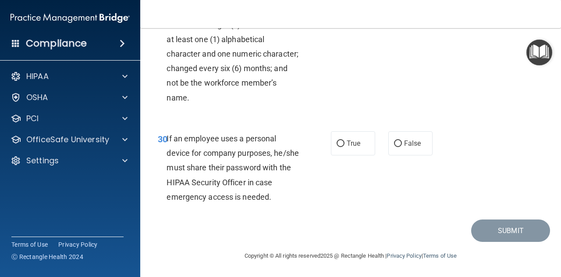
scroll to position [2850, 0]
click at [394, 147] on input "False" at bounding box center [398, 143] width 8 height 7
radio input "true"
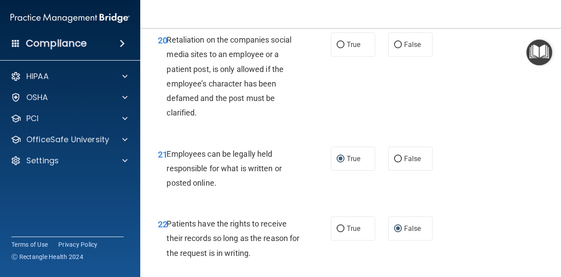
scroll to position [1980, 0]
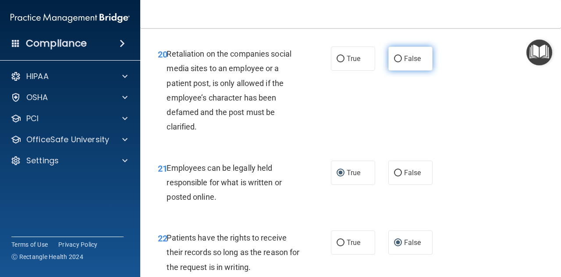
click at [394, 62] on input "False" at bounding box center [398, 59] width 8 height 7
radio input "true"
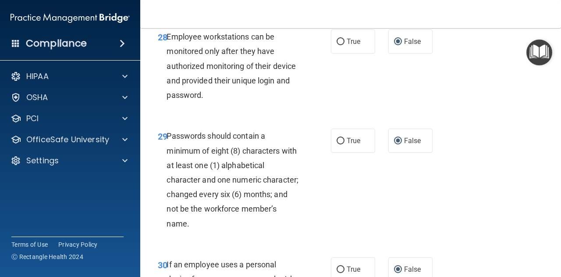
scroll to position [2857, 0]
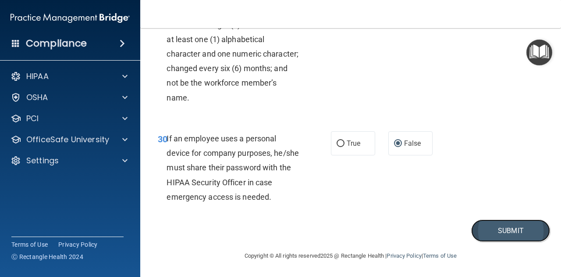
click at [500, 230] on button "Submit" at bounding box center [511, 230] width 79 height 22
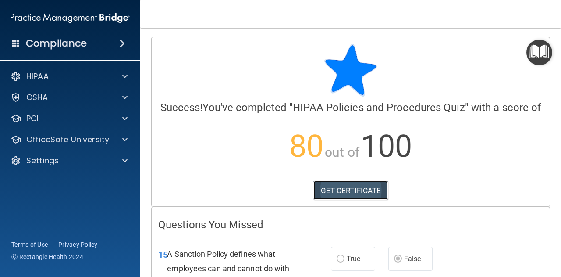
click at [350, 200] on link "GET CERTIFICATE" at bounding box center [351, 190] width 75 height 19
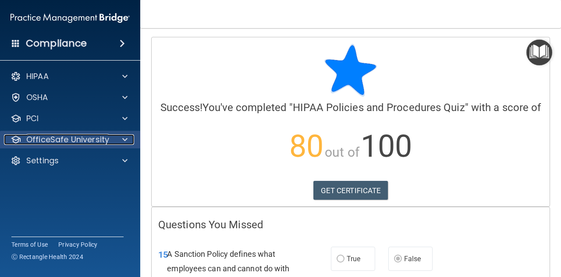
click at [52, 139] on p "OfficeSafe University" at bounding box center [67, 139] width 83 height 11
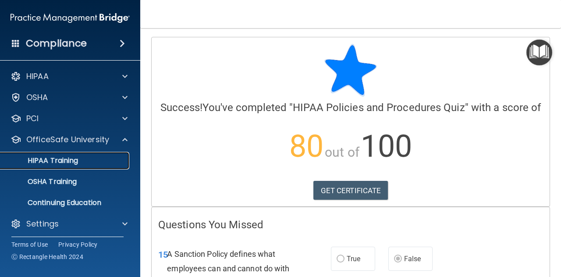
click at [73, 161] on p "HIPAA Training" at bounding box center [42, 160] width 72 height 9
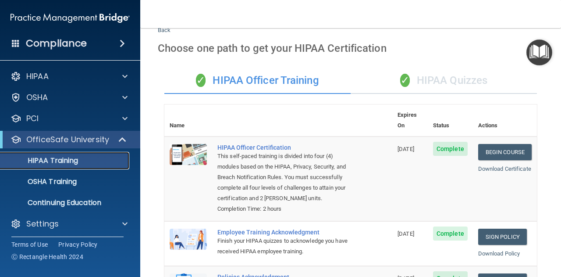
scroll to position [1, 0]
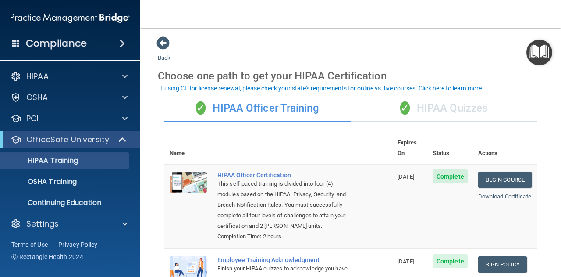
click at [433, 108] on div "✓ HIPAA Quizzes" at bounding box center [444, 108] width 186 height 26
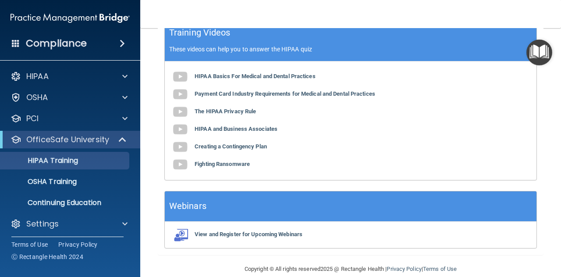
scroll to position [421, 0]
